Goal: Task Accomplishment & Management: Complete application form

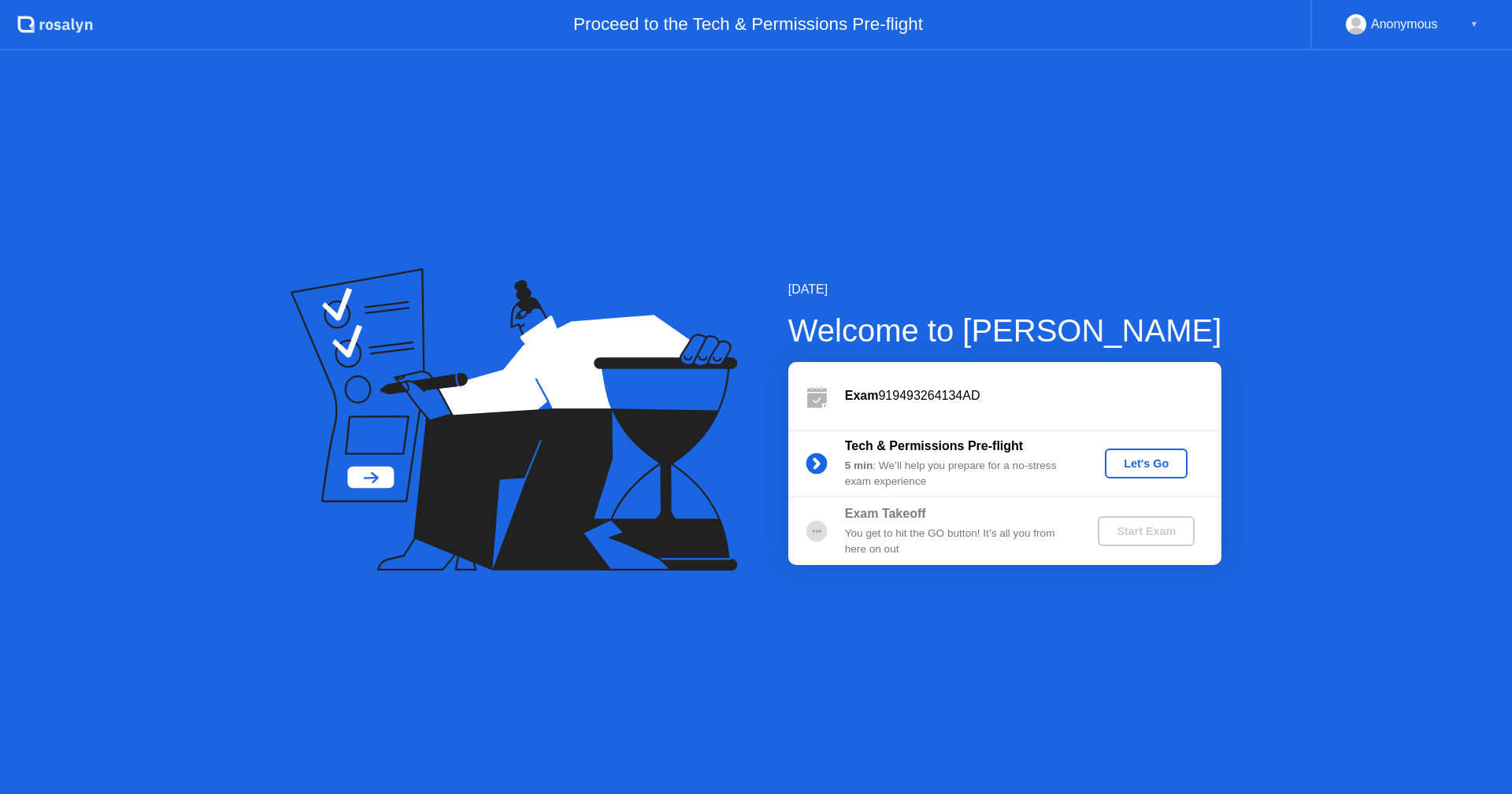
click at [1149, 469] on div "Let's Go" at bounding box center [1146, 463] width 70 height 12
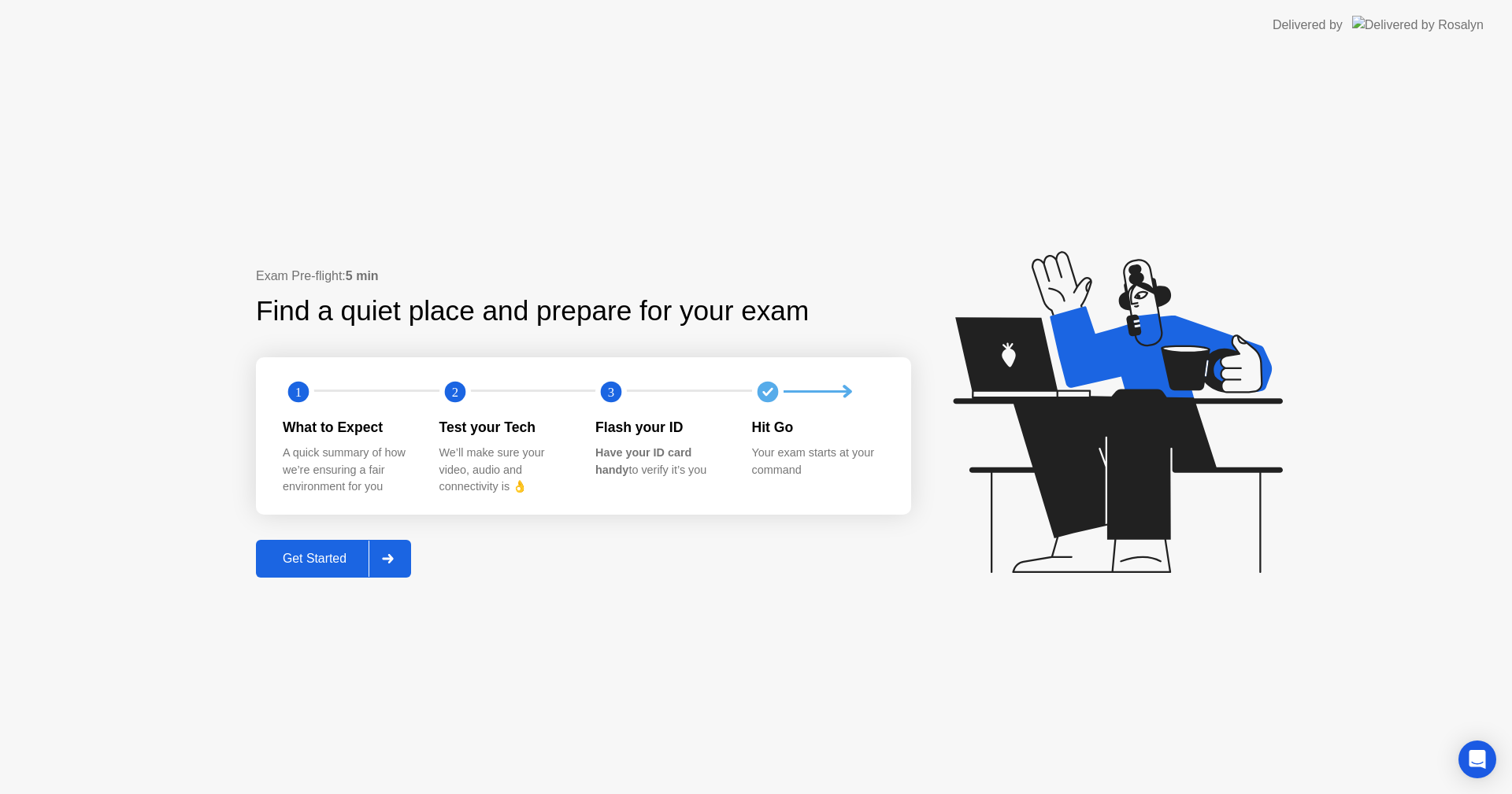
click at [273, 570] on button "Get Started" at bounding box center [333, 559] width 155 height 38
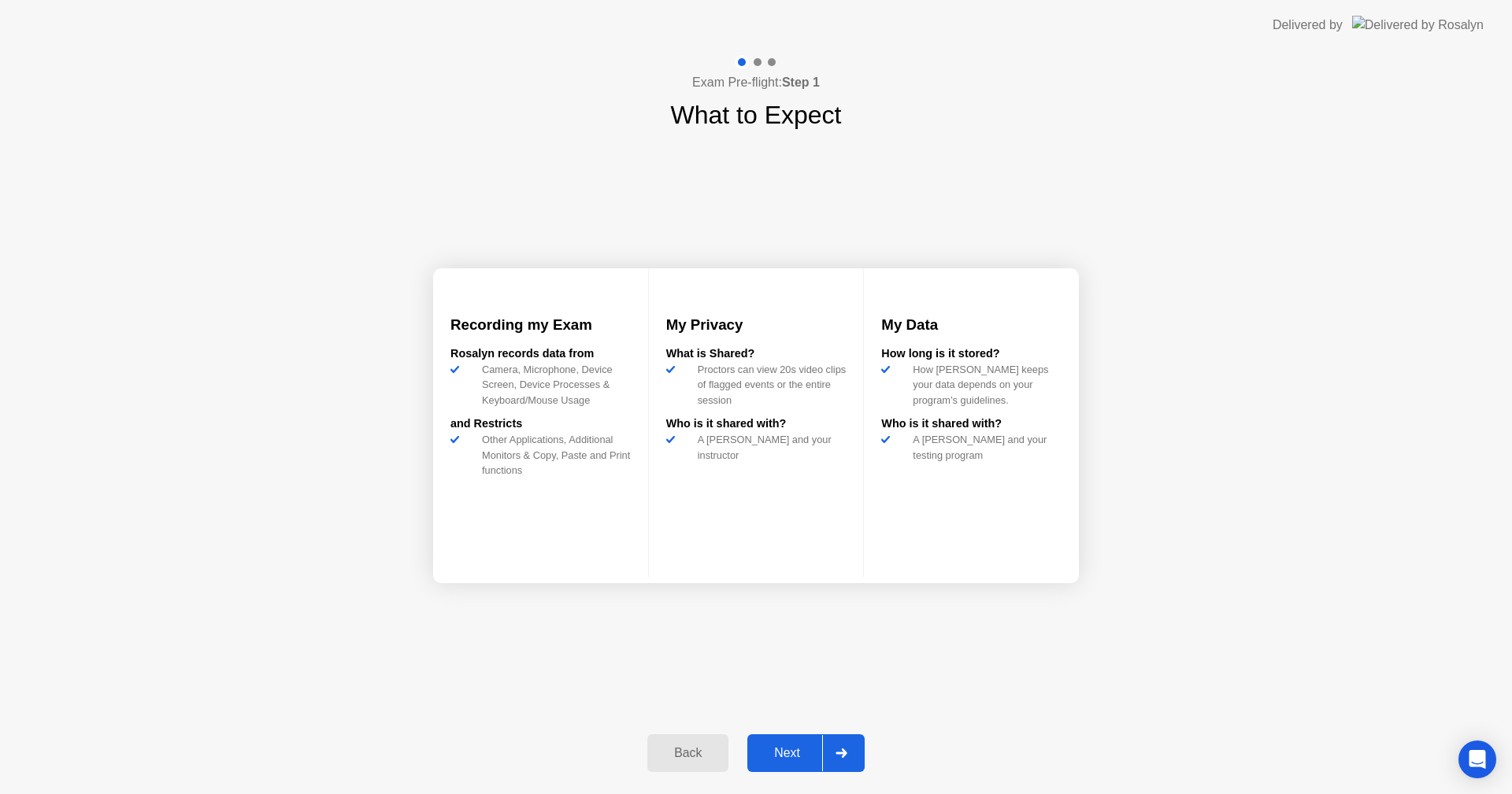
click at [793, 753] on div "Next" at bounding box center [787, 754] width 70 height 14
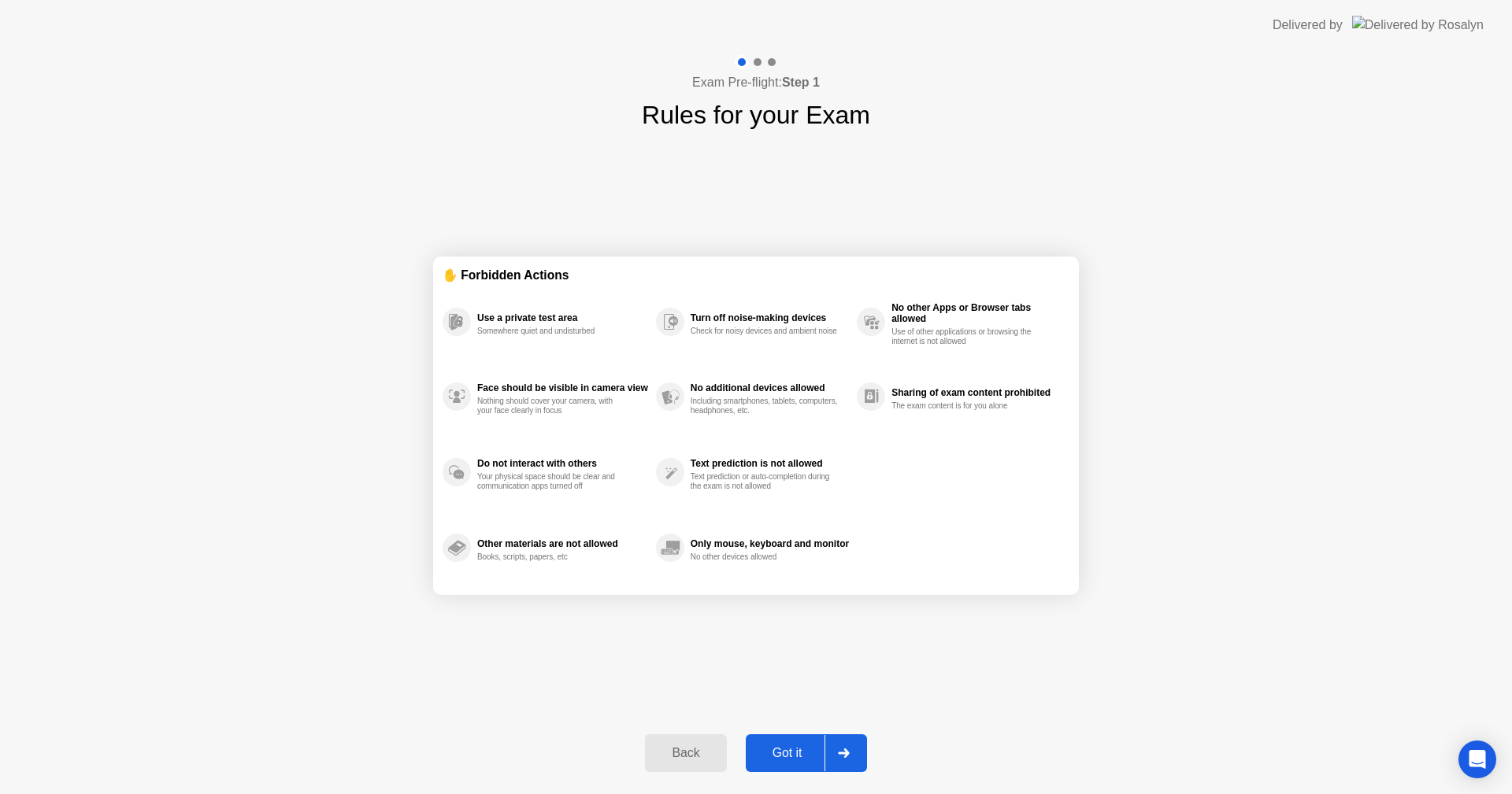
click at [793, 757] on div "Got it" at bounding box center [787, 754] width 74 height 14
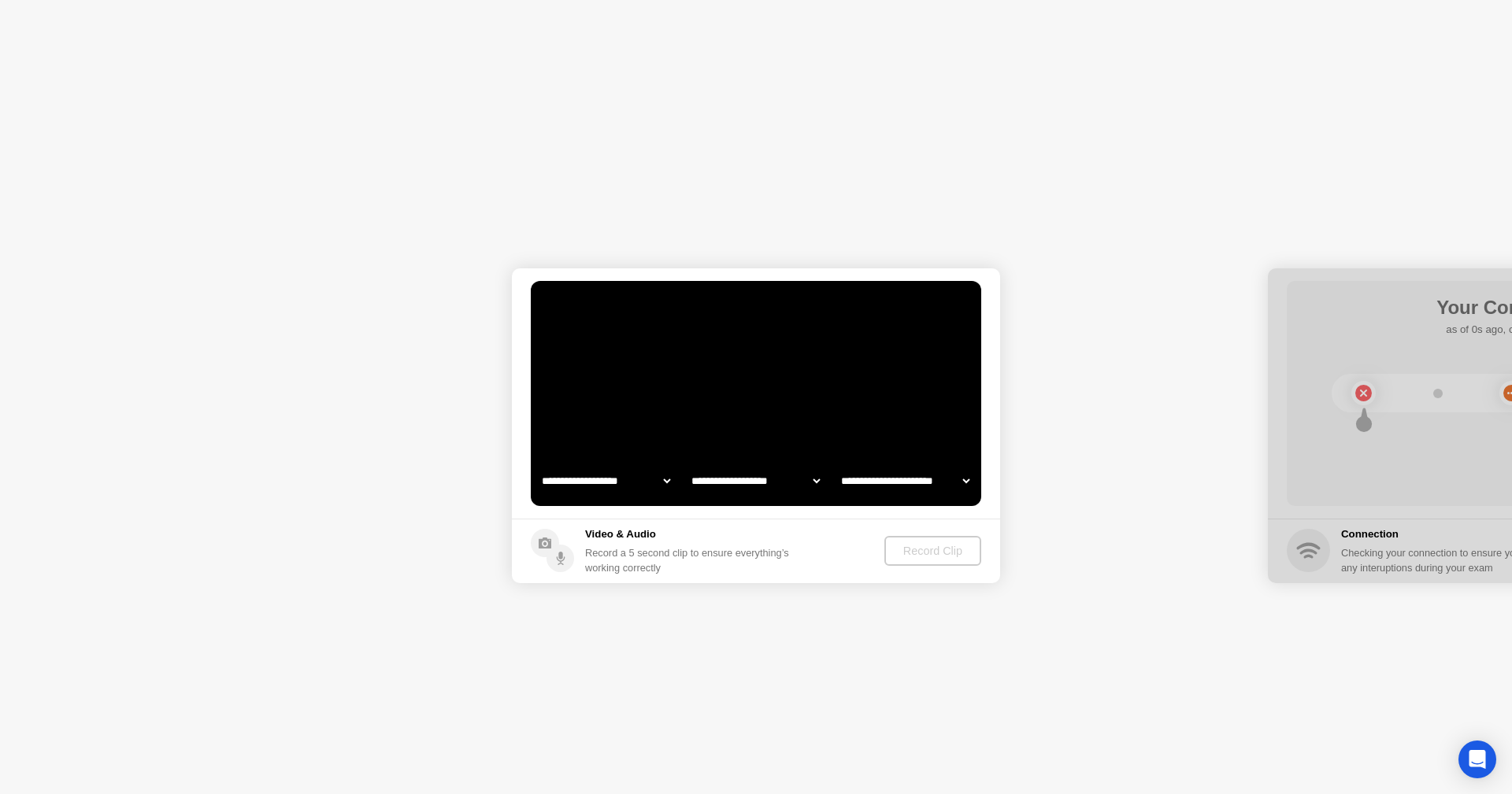
select select "**********"
select select "*******"
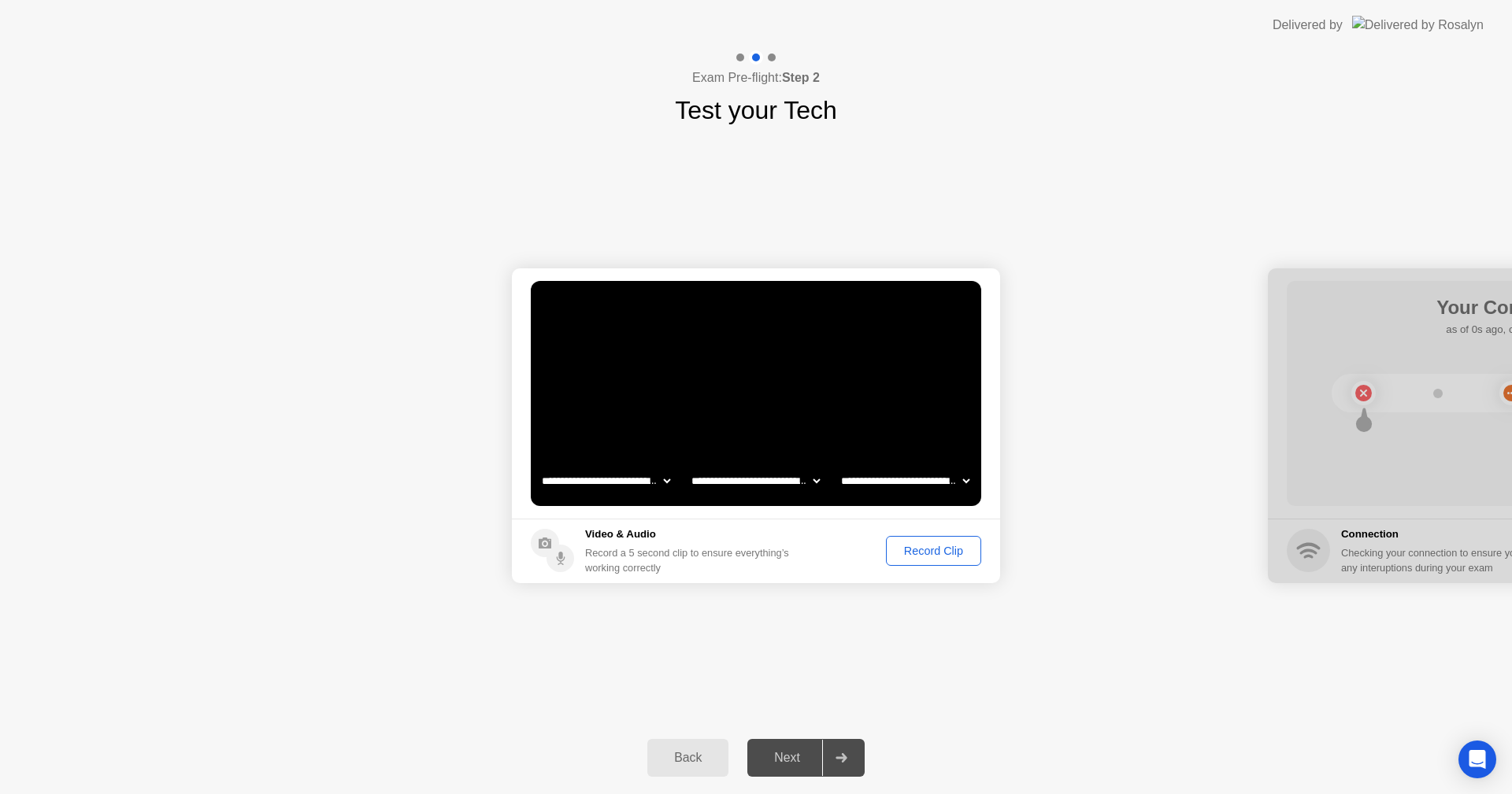
click at [805, 752] on div "Next" at bounding box center [787, 758] width 70 height 14
click at [804, 752] on div "Next" at bounding box center [787, 758] width 70 height 14
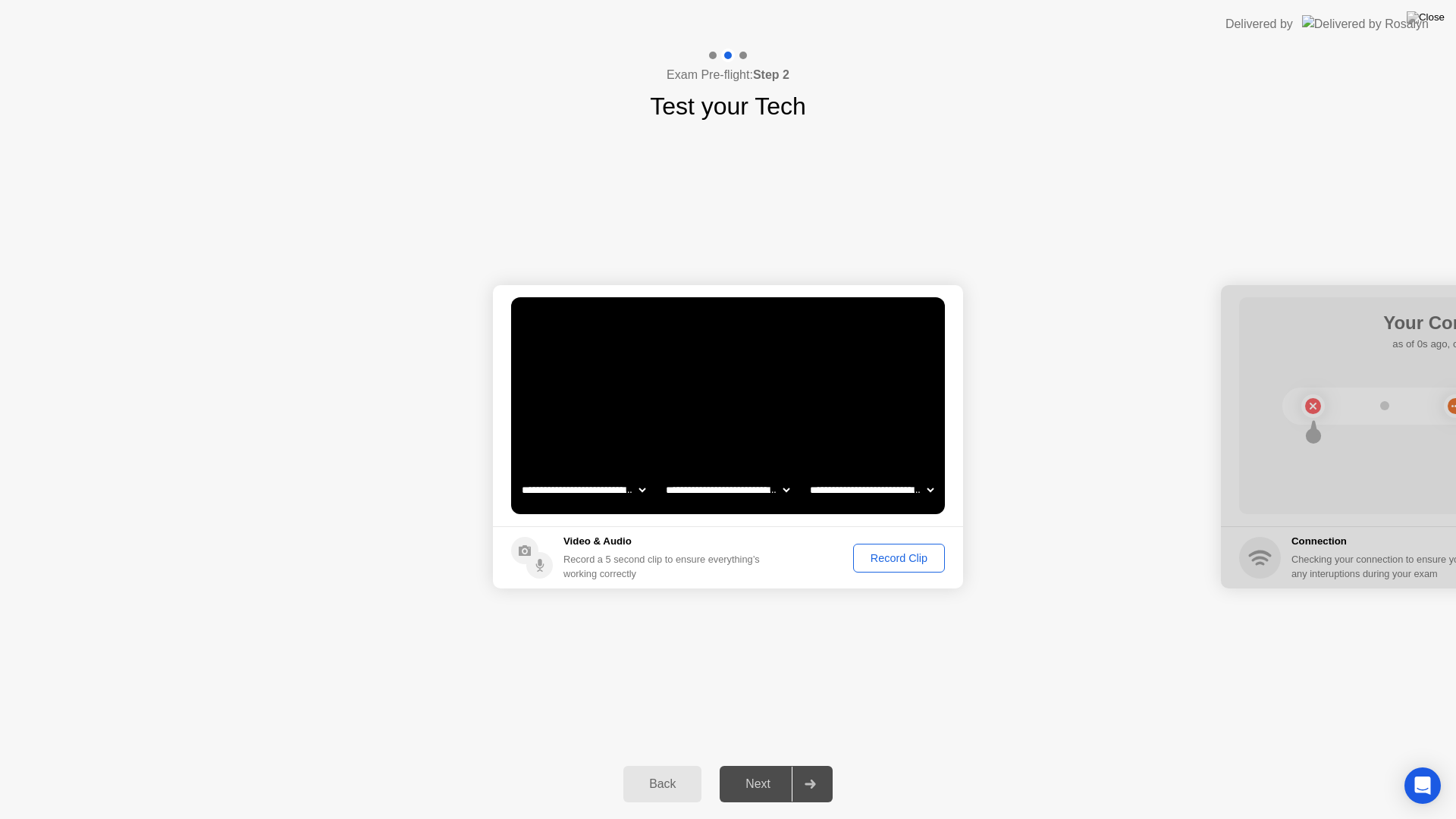
click at [900, 552] on div "Record Clip" at bounding box center [899, 558] width 81 height 12
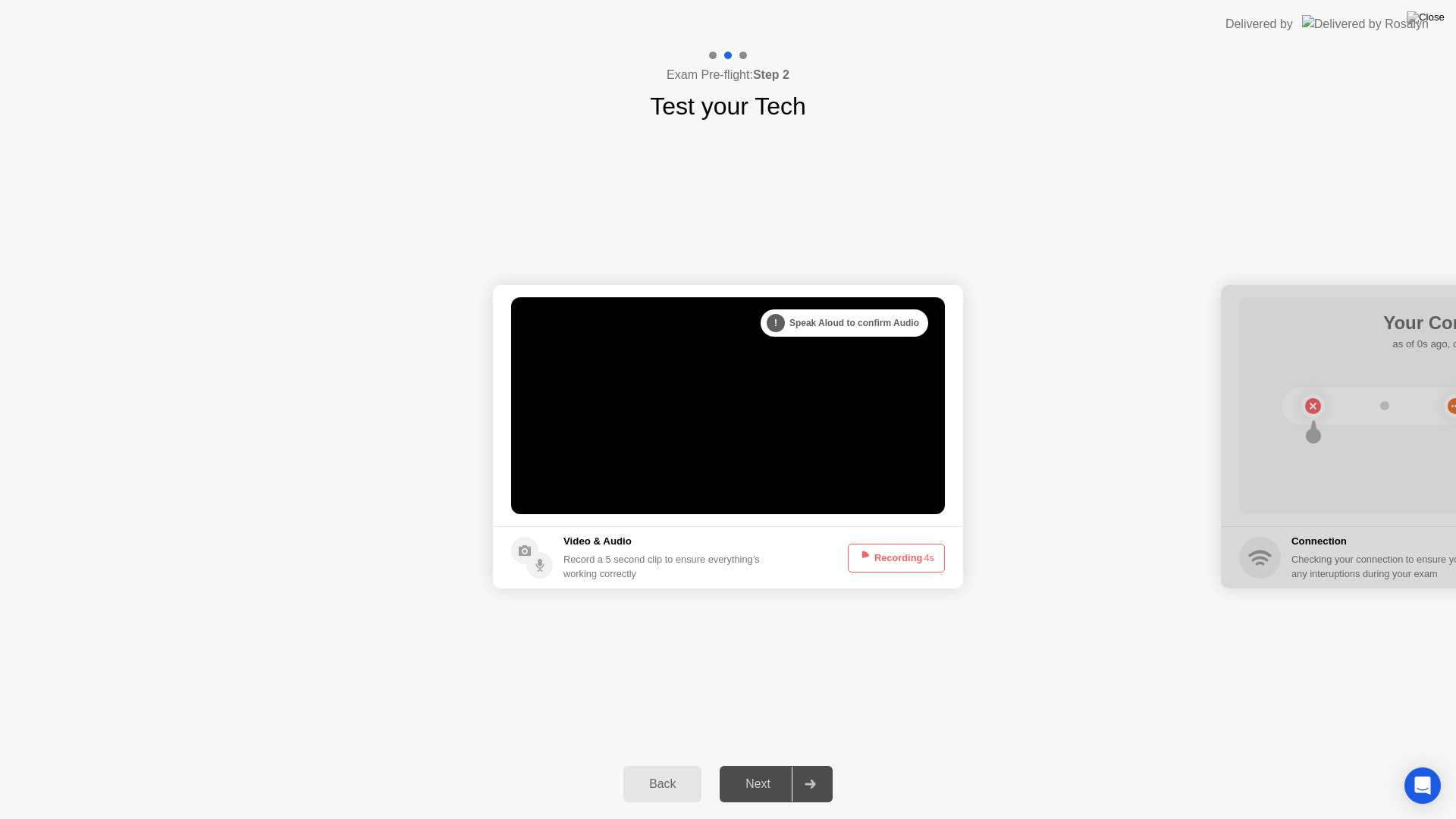
click at [826, 661] on div "**********" at bounding box center [728, 436] width 1456 height 625
click at [824, 661] on div "**********" at bounding box center [728, 436] width 1456 height 625
click at [1050, 660] on div "**********" at bounding box center [728, 436] width 1456 height 625
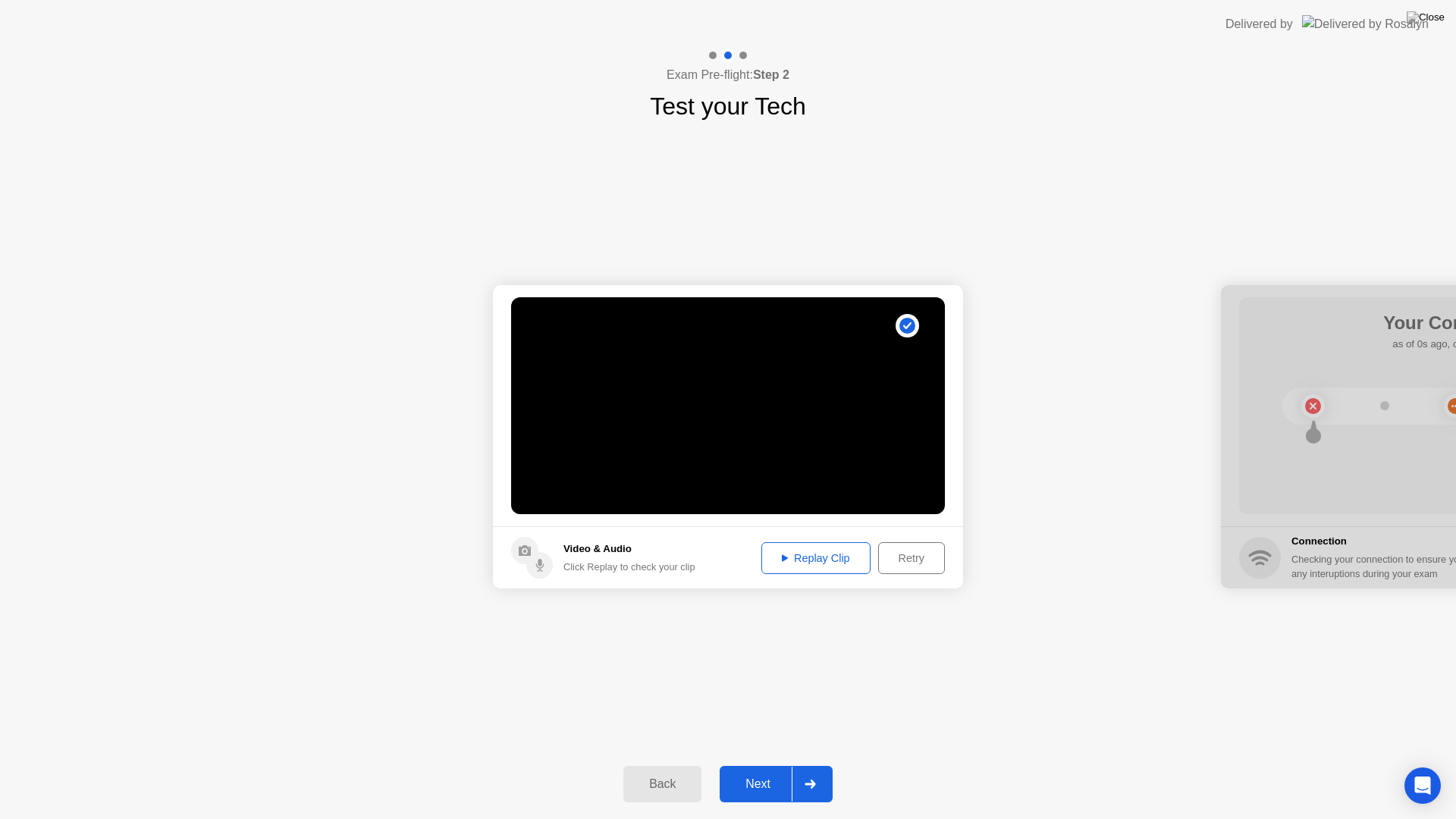
click at [808, 764] on div at bounding box center [810, 784] width 36 height 35
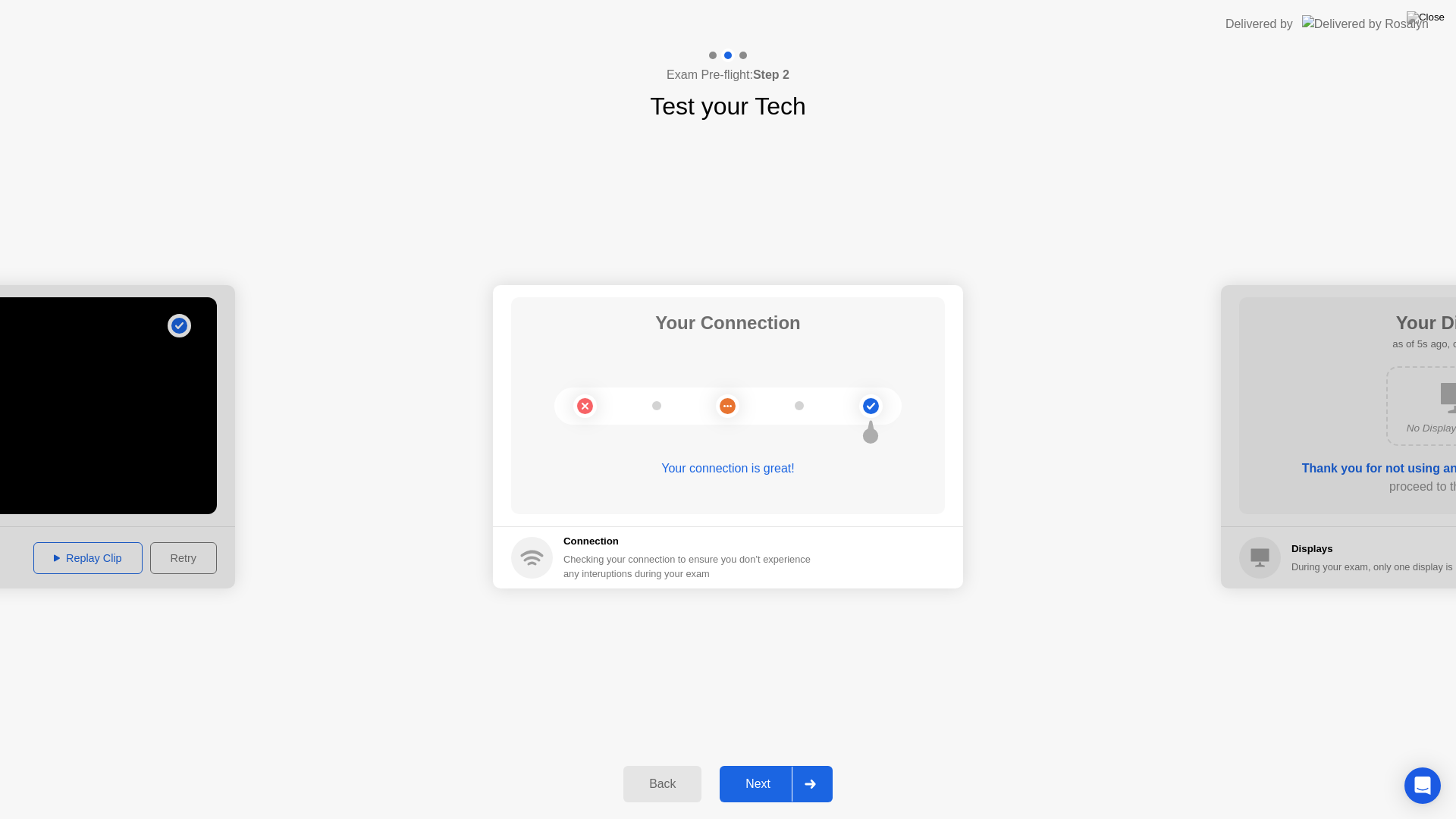
click at [767, 764] on div "Next" at bounding box center [758, 784] width 68 height 14
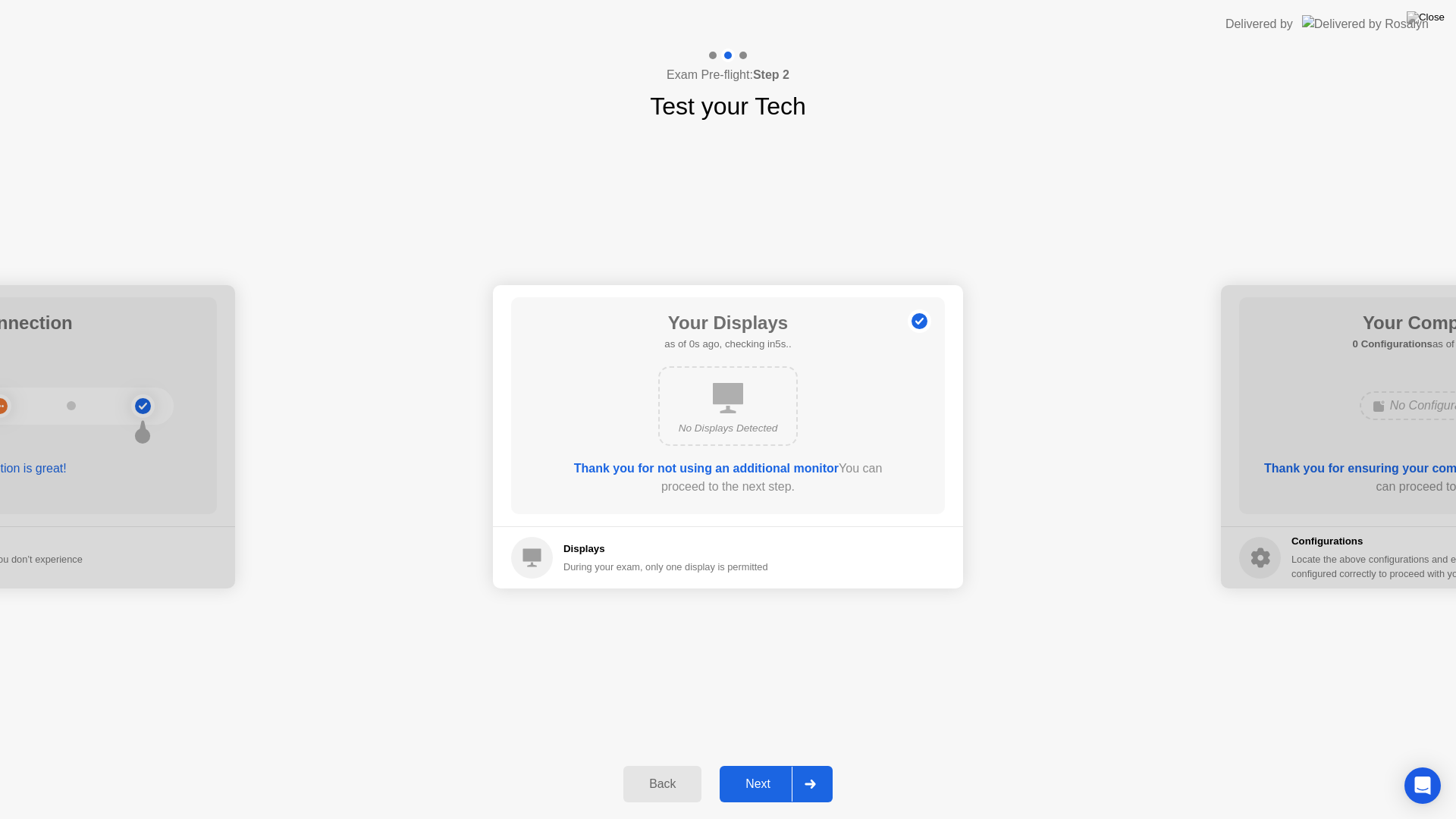
click at [768, 764] on div "Next" at bounding box center [758, 784] width 68 height 14
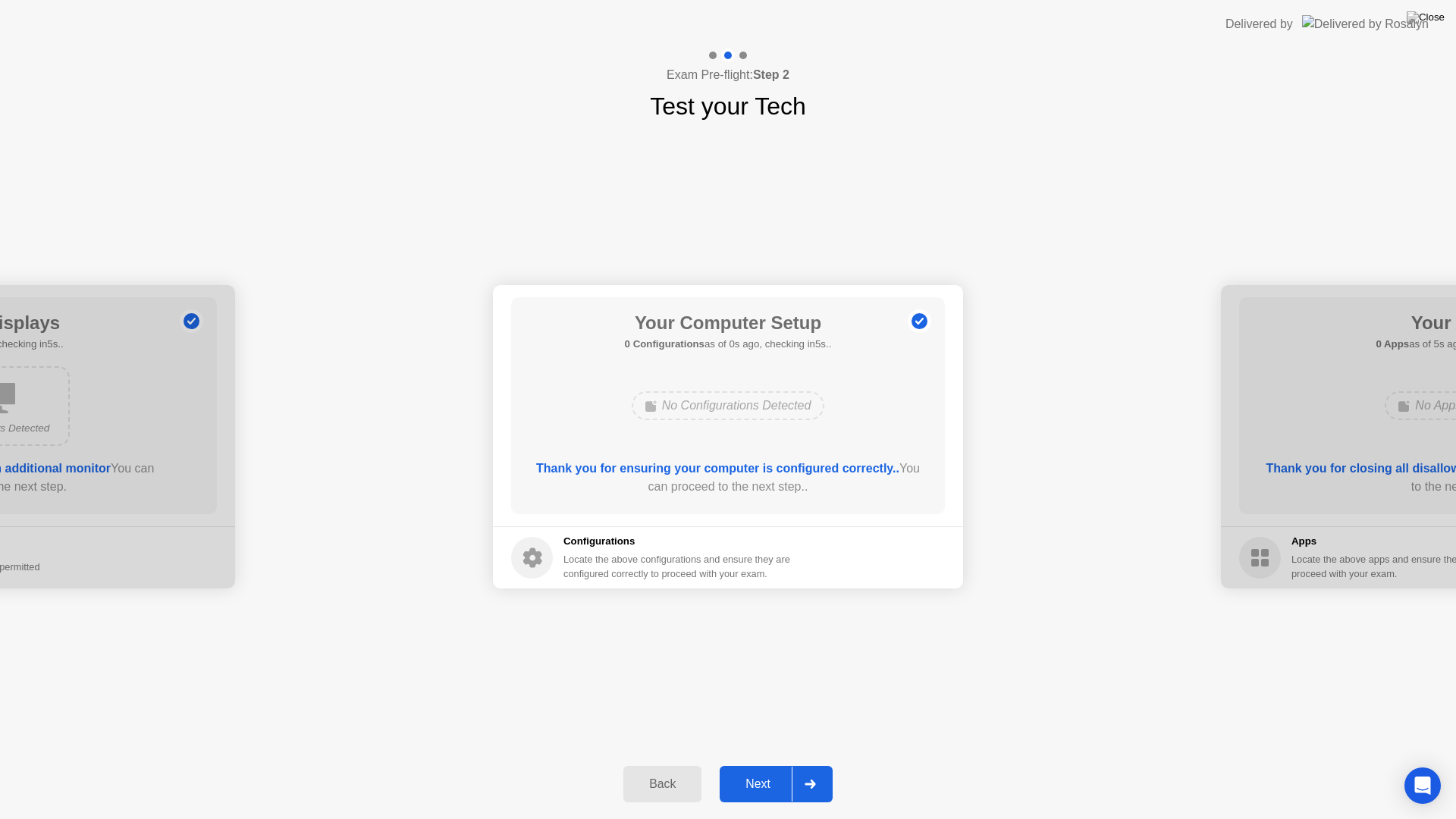
click at [768, 764] on div "Next" at bounding box center [758, 784] width 68 height 14
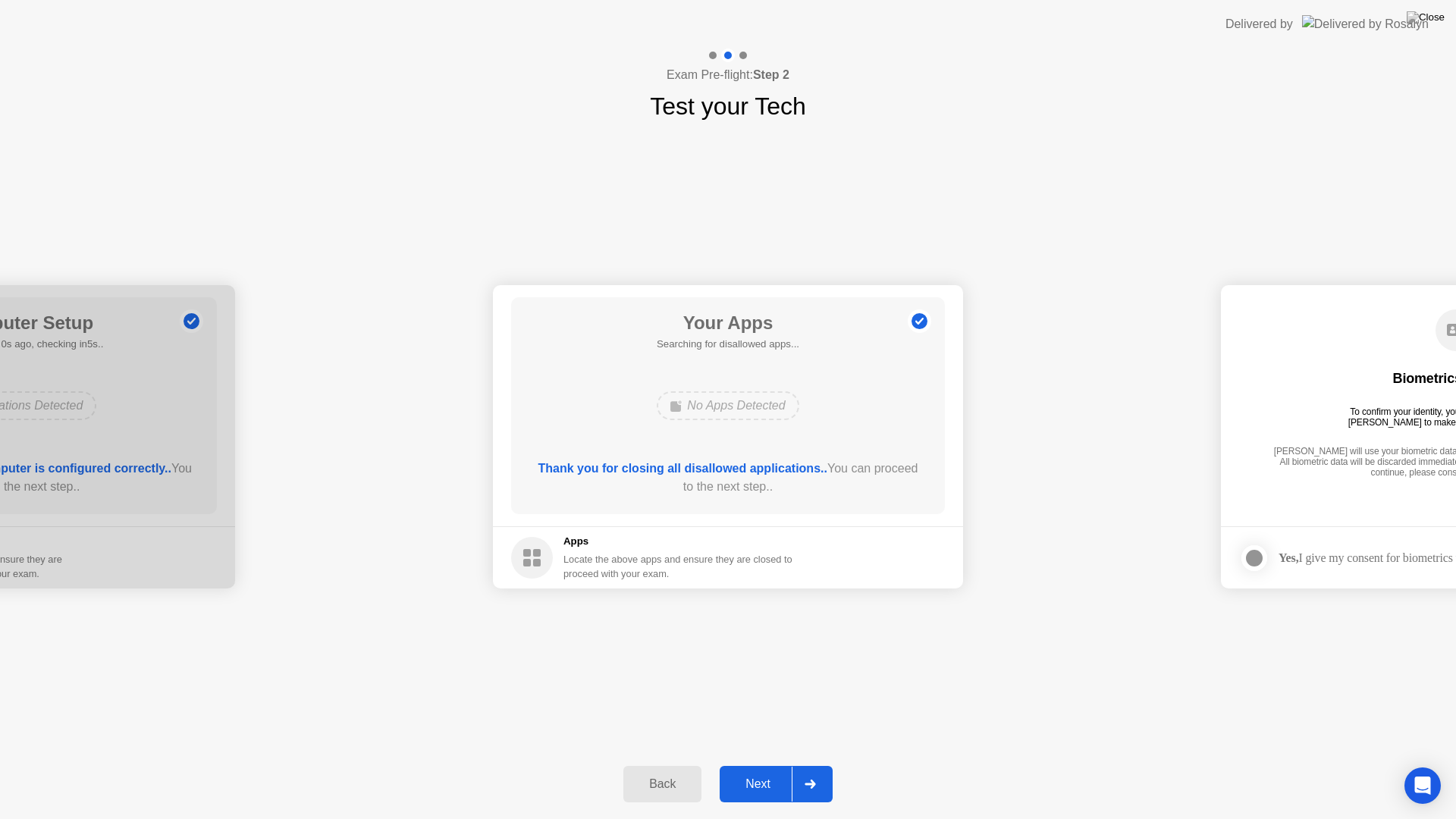
click at [768, 764] on div "Next" at bounding box center [758, 784] width 68 height 14
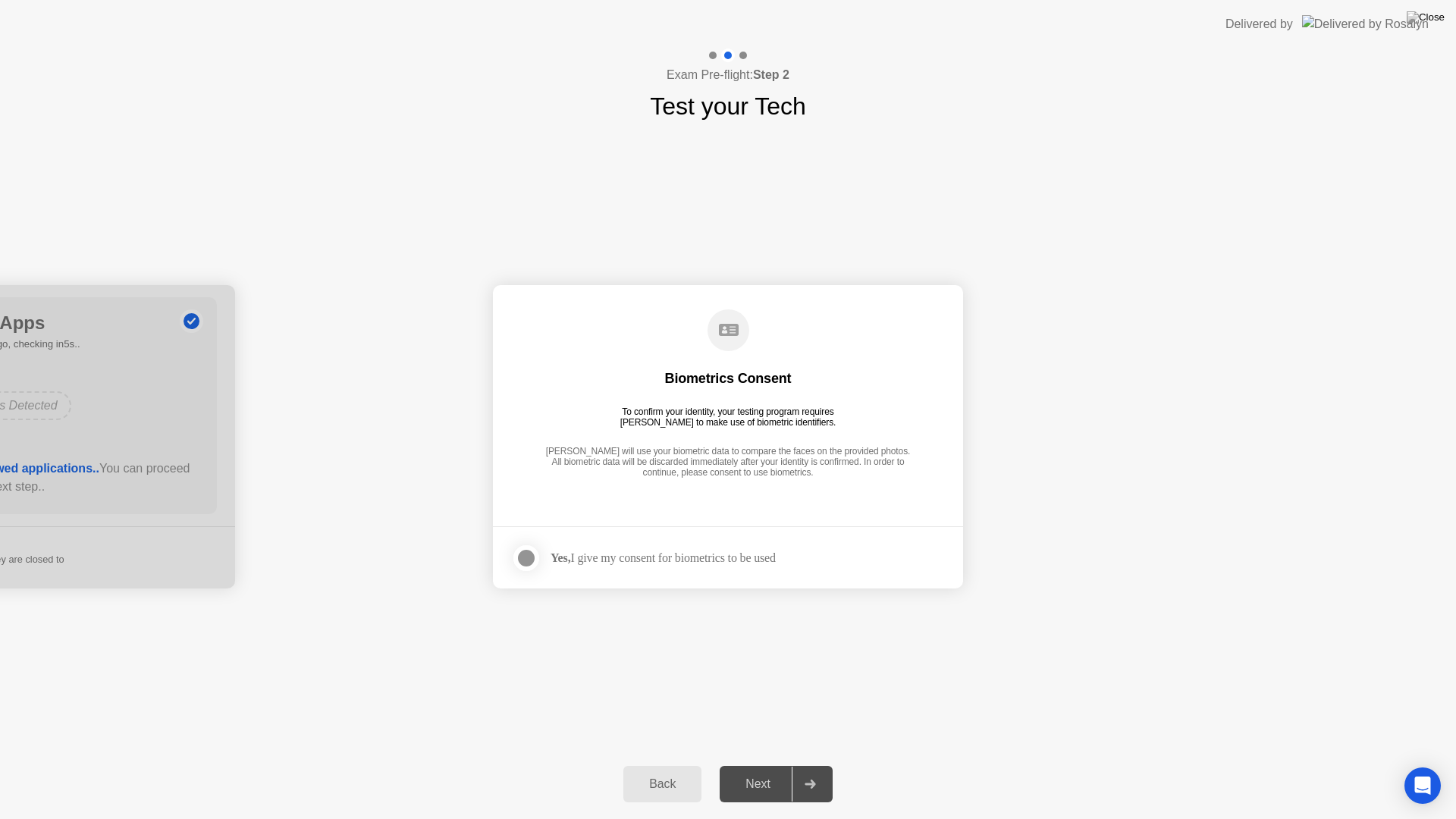
click at [624, 568] on div "Yes, I give my consent for biometrics to be used" at bounding box center [643, 558] width 264 height 30
click at [626, 558] on div "Yes, I give my consent for biometrics to be used" at bounding box center [663, 557] width 225 height 14
click at [517, 554] on div at bounding box center [526, 559] width 19 height 19
click at [777, 764] on div "Next" at bounding box center [758, 784] width 68 height 14
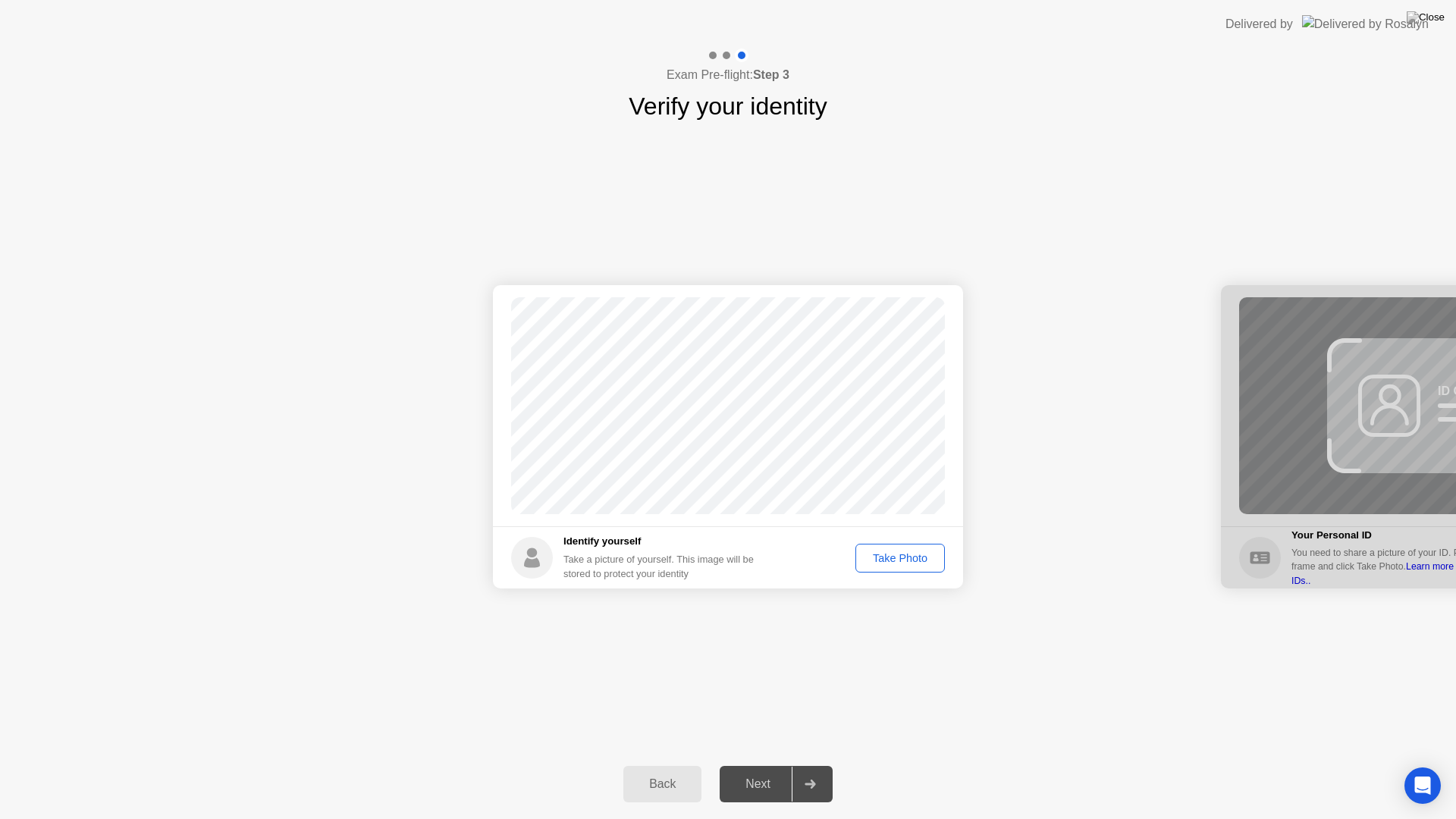
click at [884, 566] on button "Take Photo" at bounding box center [900, 558] width 90 height 29
click at [772, 764] on button "Next" at bounding box center [777, 784] width 113 height 36
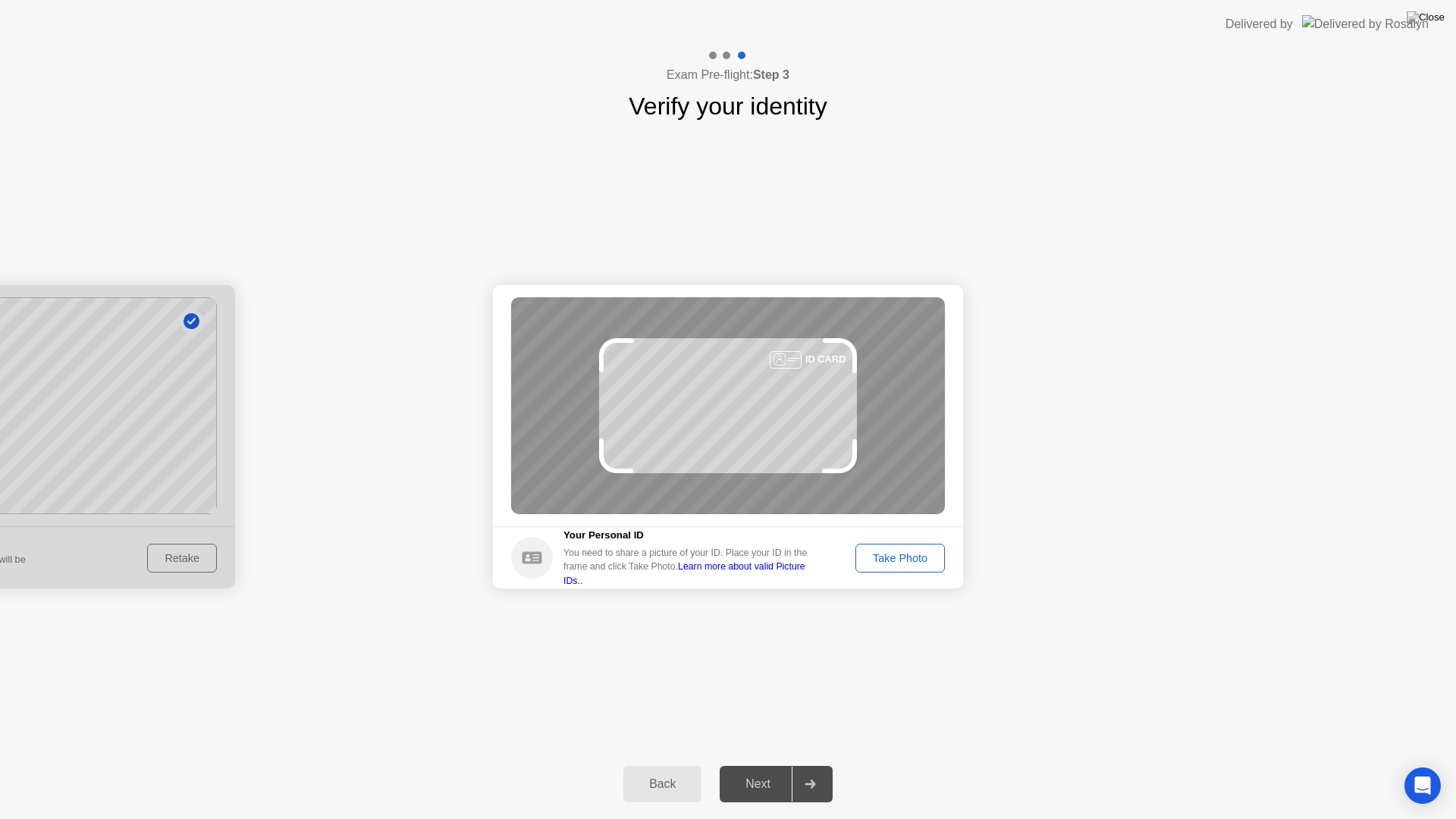
click at [916, 552] on div "Take Photo" at bounding box center [899, 558] width 79 height 12
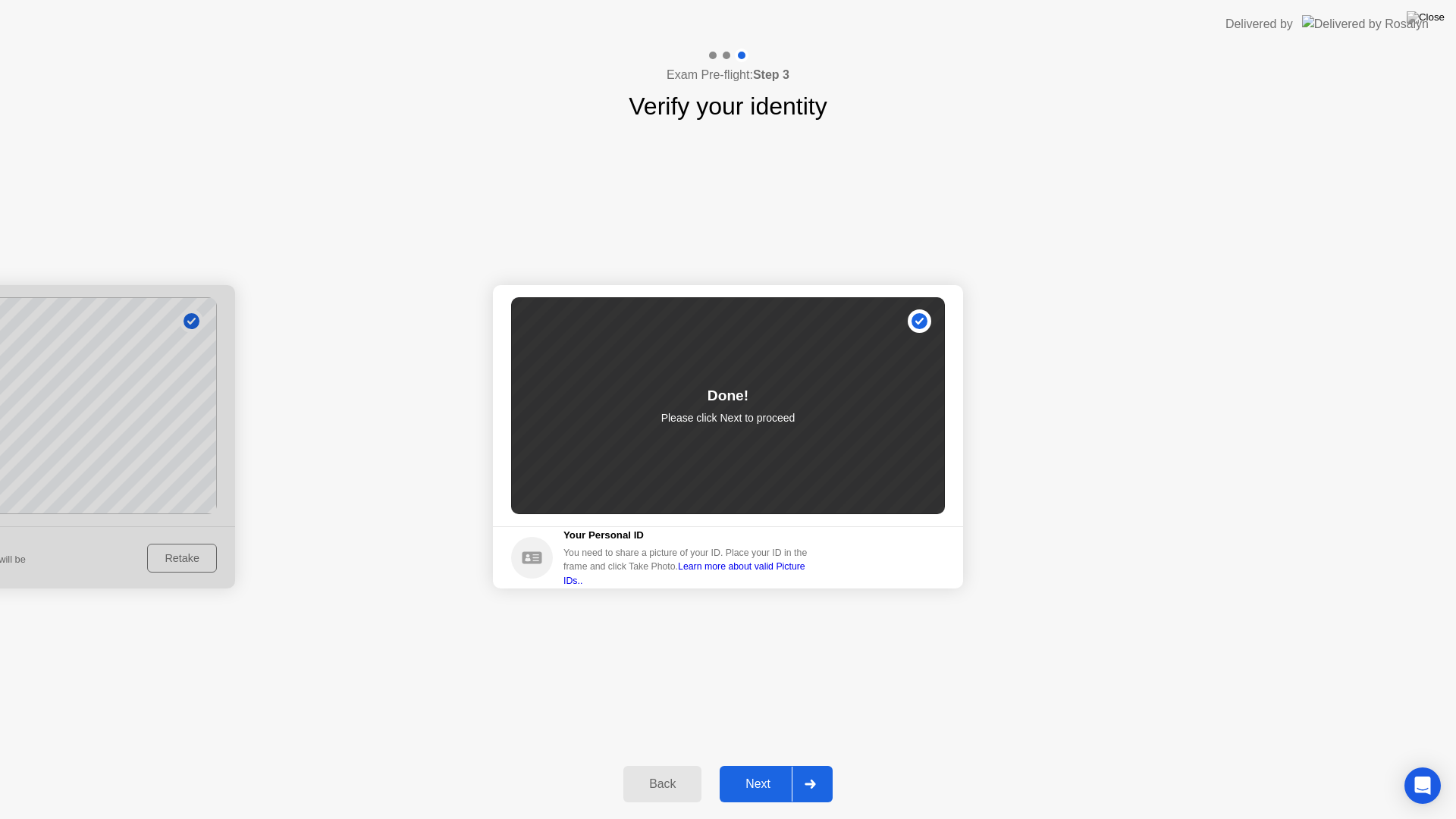
click at [786, 764] on div "Next" at bounding box center [758, 784] width 68 height 14
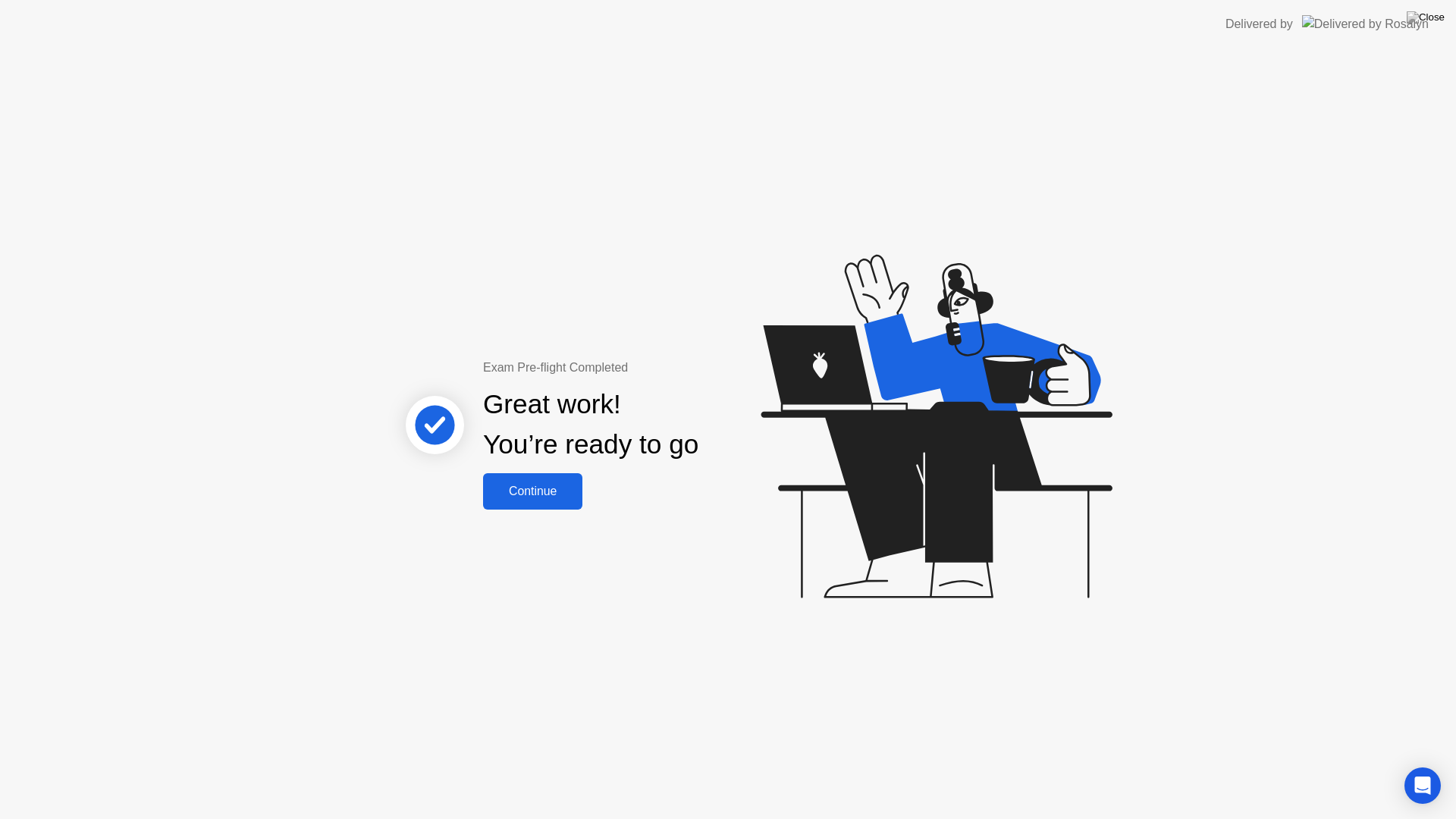
click at [545, 484] on div "Continue" at bounding box center [532, 491] width 90 height 14
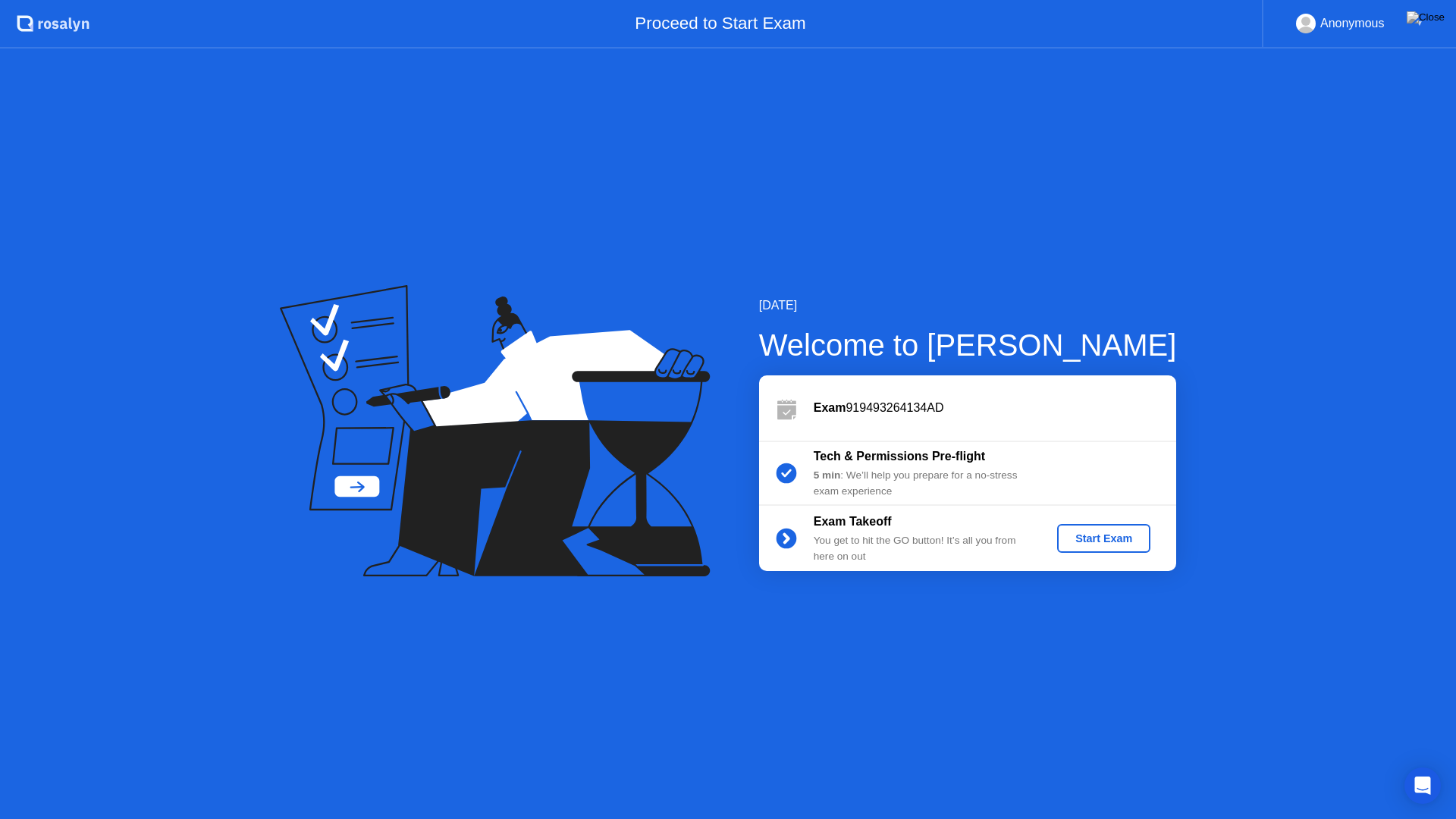
click at [1116, 540] on div "Start Exam" at bounding box center [1104, 538] width 81 height 12
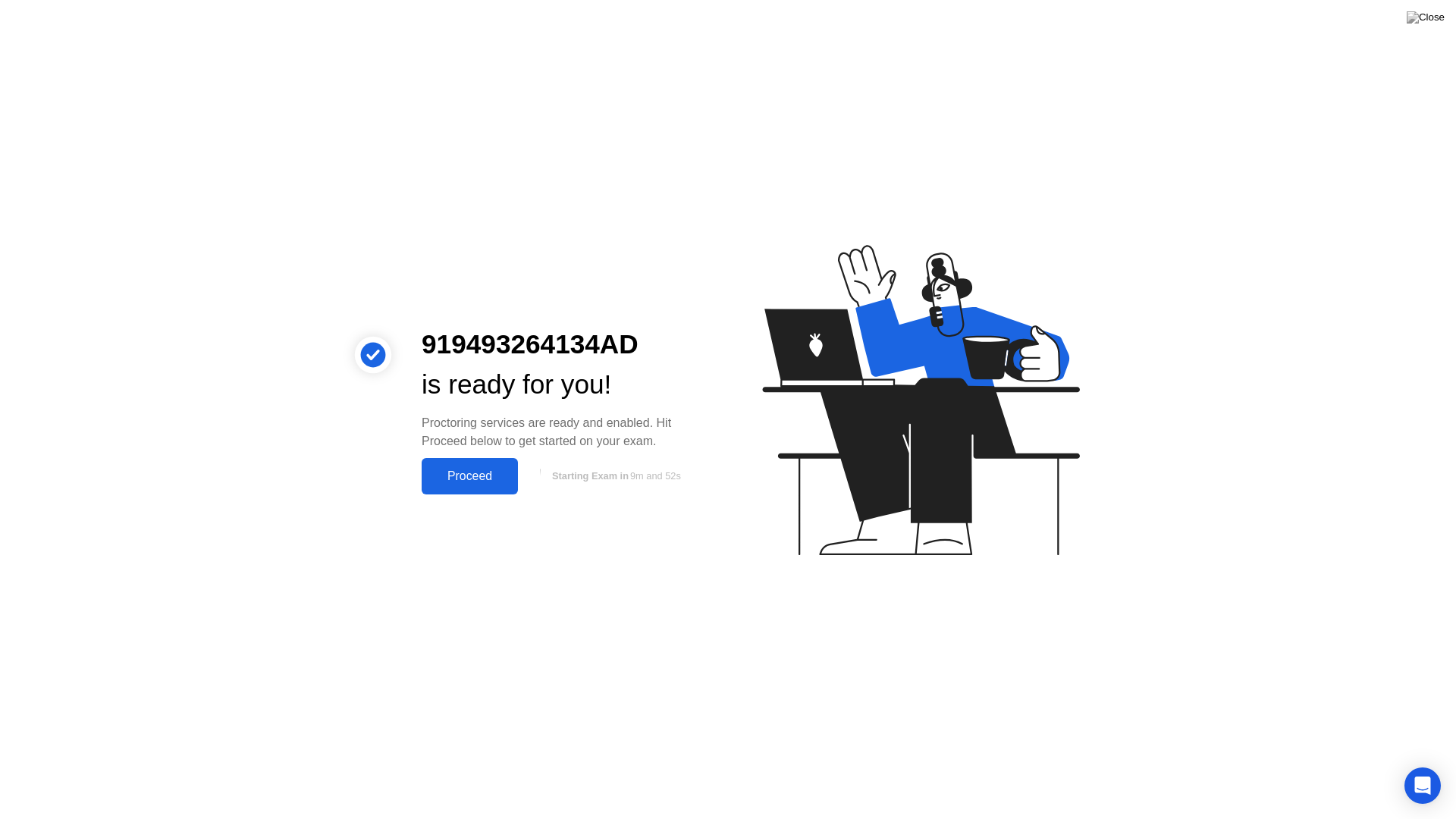
click at [473, 469] on div "Proceed" at bounding box center [469, 476] width 87 height 14
